Goal: Task Accomplishment & Management: Complete application form

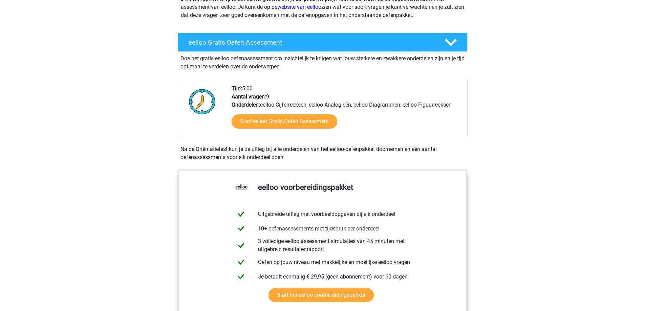
scroll to position [102, 0]
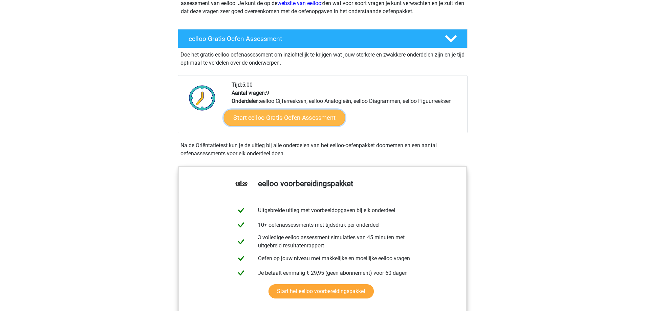
click at [320, 114] on link "Start eelloo Gratis Oefen Assessment" at bounding box center [285, 118] width 122 height 16
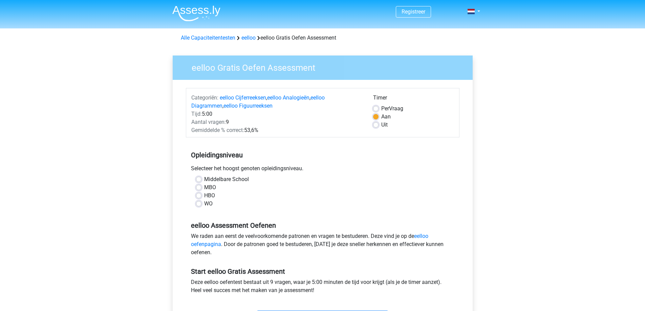
click at [204, 186] on label "MBO" at bounding box center [210, 188] width 12 height 8
click at [201, 186] on input "MBO" at bounding box center [198, 187] width 5 height 7
radio input "true"
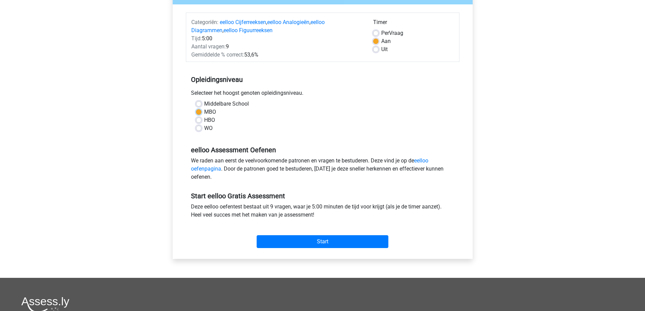
scroll to position [102, 0]
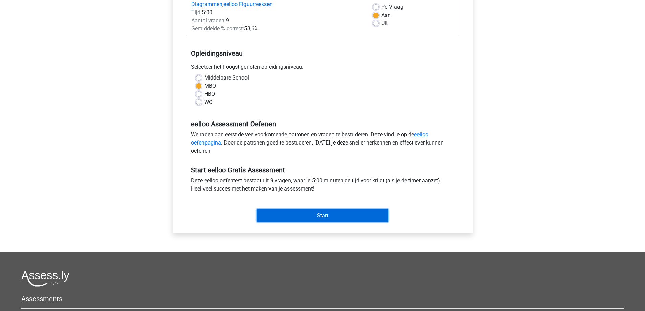
click at [288, 215] on input "Start" at bounding box center [323, 215] width 132 height 13
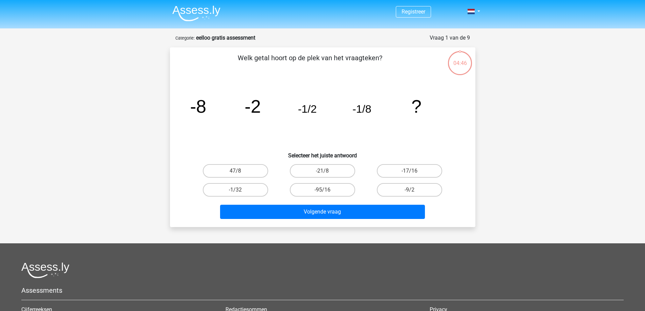
click at [238, 193] on input "-1/32" at bounding box center [237, 192] width 4 height 4
radio input "true"
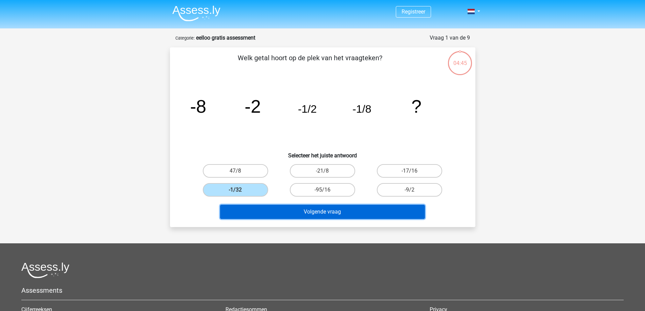
click at [301, 211] on button "Volgende vraag" at bounding box center [322, 212] width 205 height 14
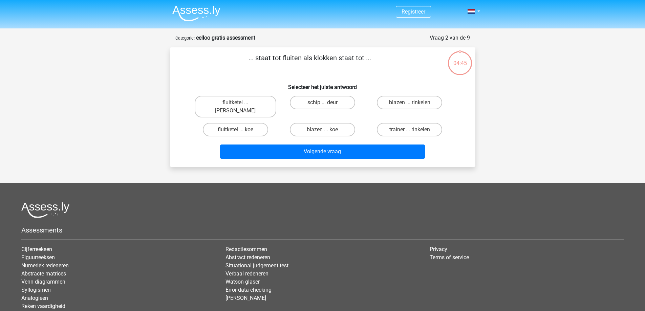
scroll to position [34, 0]
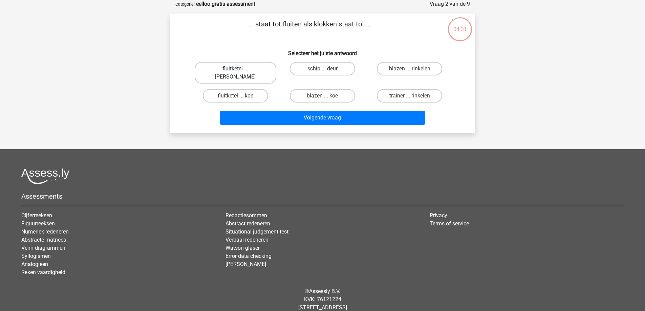
click at [253, 65] on label "fluitketel ... luiden" at bounding box center [236, 73] width 82 height 22
click at [240, 69] on input "fluitketel ... luiden" at bounding box center [237, 71] width 4 height 4
radio input "true"
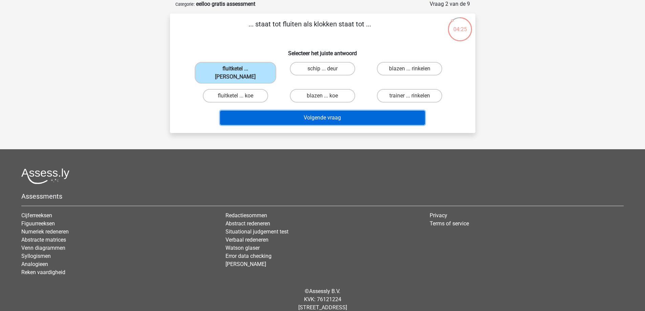
click at [318, 111] on button "Volgende vraag" at bounding box center [322, 118] width 205 height 14
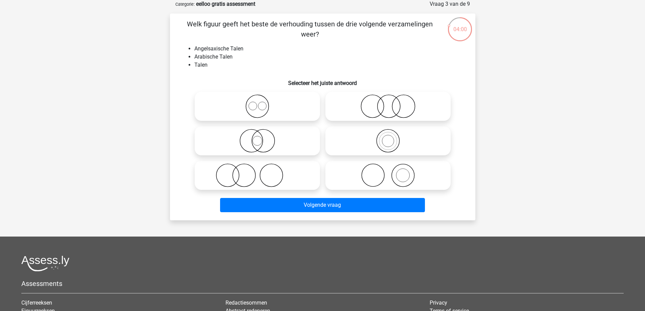
click at [270, 98] on icon at bounding box center [257, 106] width 120 height 24
click at [262, 99] on input "radio" at bounding box center [259, 101] width 4 height 4
radio input "true"
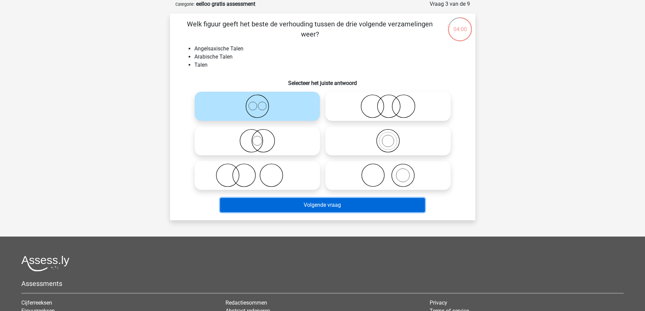
click at [308, 202] on button "Volgende vraag" at bounding box center [322, 205] width 205 height 14
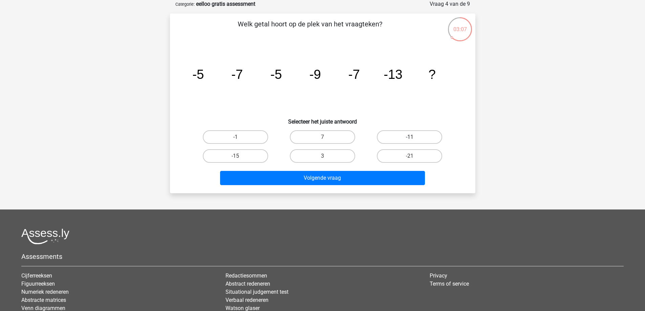
click at [429, 134] on label "-11" at bounding box center [409, 137] width 65 height 14
click at [414, 137] on input "-11" at bounding box center [412, 139] width 4 height 4
radio input "true"
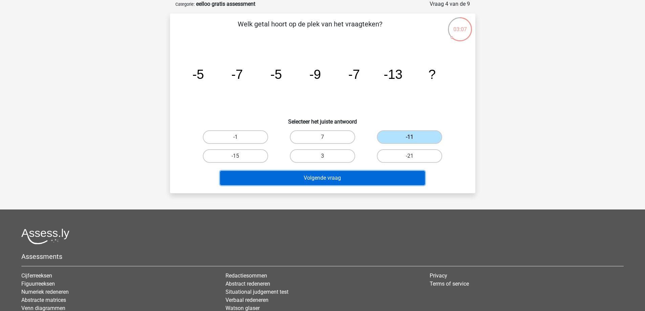
click at [356, 181] on button "Volgende vraag" at bounding box center [322, 178] width 205 height 14
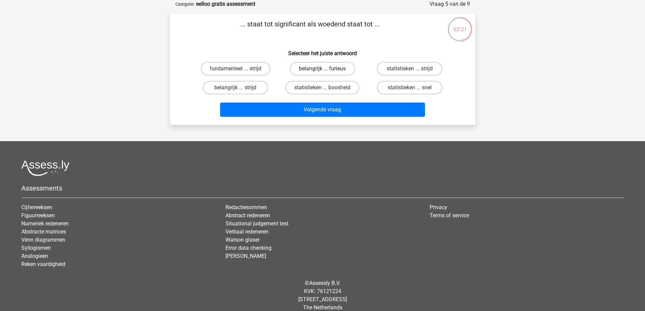
click at [331, 69] on label "belangrijk ... furieus" at bounding box center [322, 69] width 65 height 14
click at [327, 69] on input "belangrijk ... furieus" at bounding box center [324, 71] width 4 height 4
radio input "true"
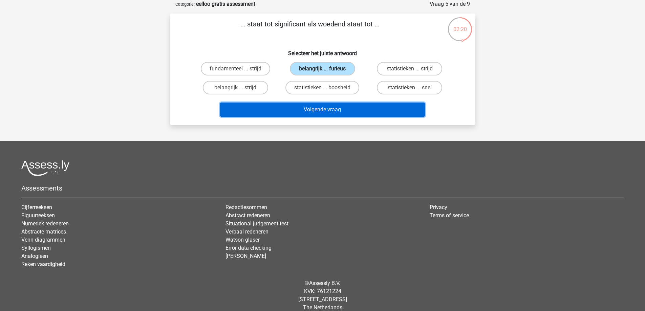
click at [332, 107] on button "Volgende vraag" at bounding box center [322, 110] width 205 height 14
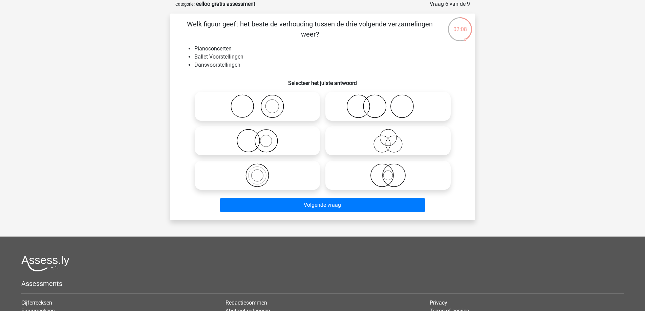
click at [294, 101] on icon at bounding box center [257, 106] width 120 height 24
click at [262, 101] on input "radio" at bounding box center [259, 101] width 4 height 4
radio input "true"
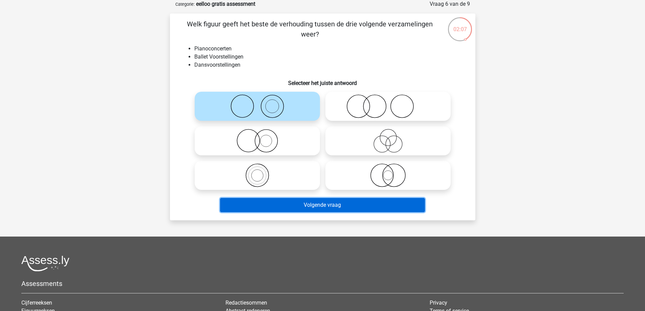
click at [333, 207] on button "Volgende vraag" at bounding box center [322, 205] width 205 height 14
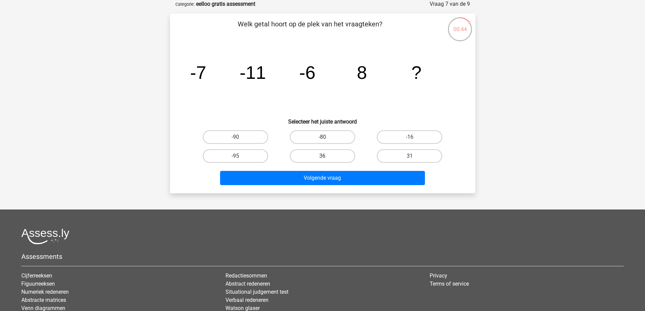
click at [332, 160] on label "36" at bounding box center [322, 156] width 65 height 14
click at [327, 160] on input "36" at bounding box center [324, 158] width 4 height 4
radio input "true"
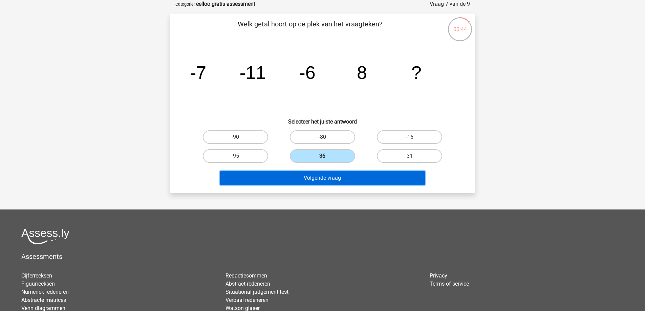
click at [333, 176] on button "Volgende vraag" at bounding box center [322, 178] width 205 height 14
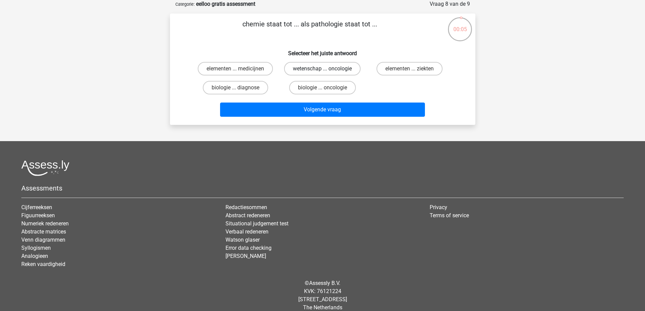
click at [329, 68] on label "wetenschap ... oncologie" at bounding box center [322, 69] width 77 height 14
click at [327, 69] on input "wetenschap ... oncologie" at bounding box center [324, 71] width 4 height 4
radio input "true"
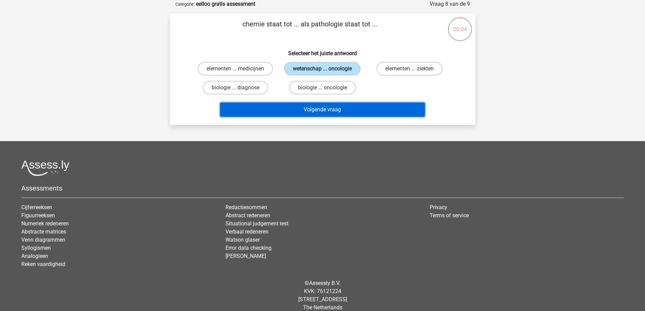
click at [319, 104] on button "Volgende vraag" at bounding box center [322, 110] width 205 height 14
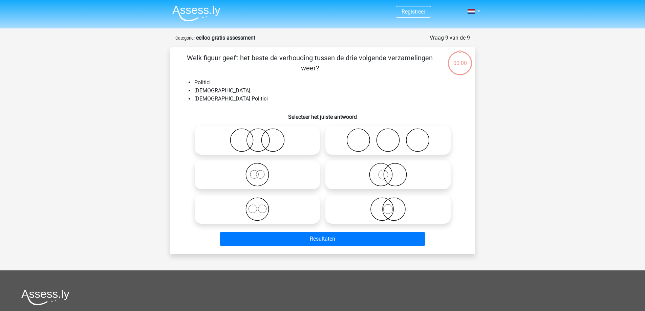
scroll to position [34, 0]
